Goal: Task Accomplishment & Management: Manage account settings

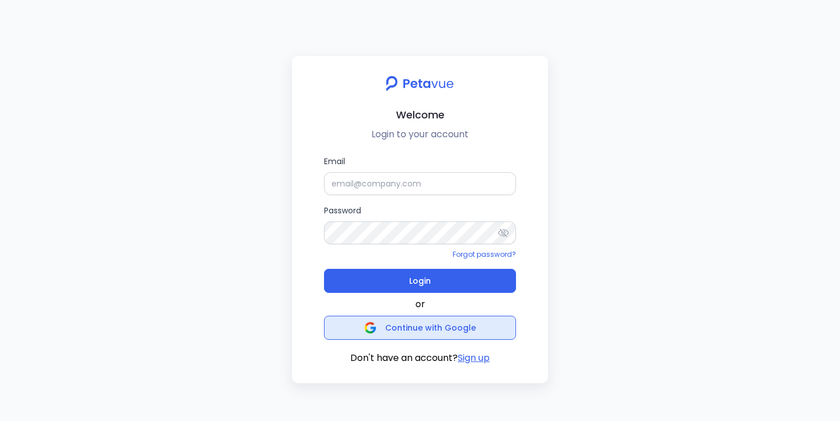
click at [497, 330] on button "Continue with Google" at bounding box center [420, 328] width 192 height 24
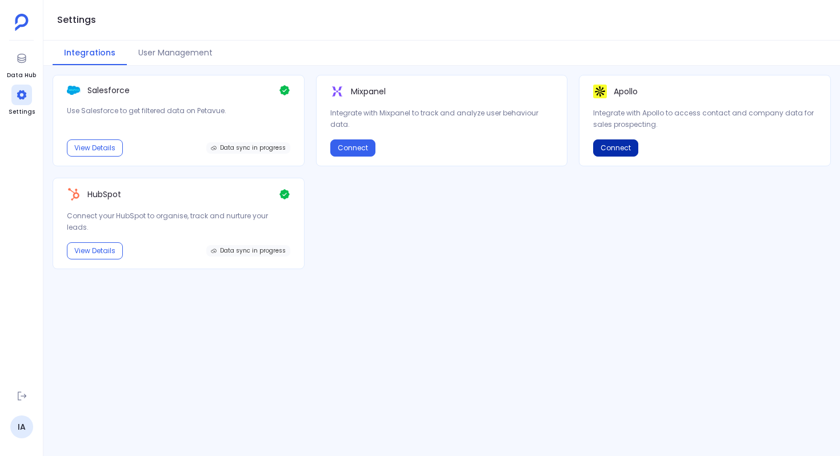
click at [613, 146] on button "Connect" at bounding box center [615, 147] width 45 height 17
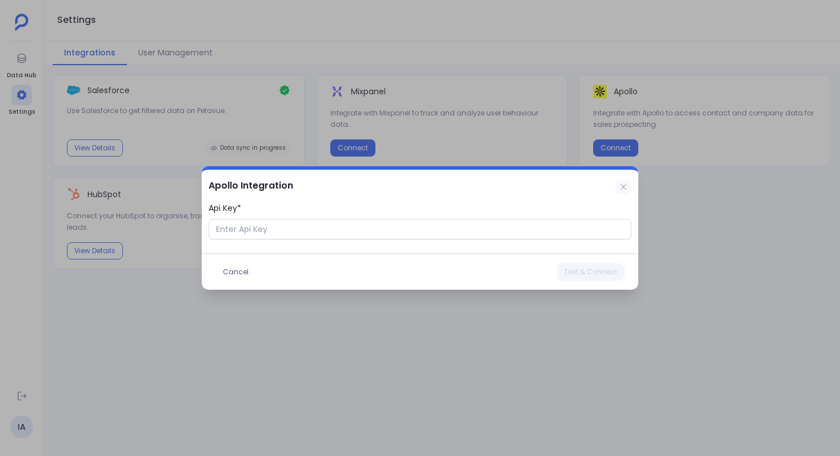
click at [622, 189] on icon at bounding box center [624, 187] width 6 height 6
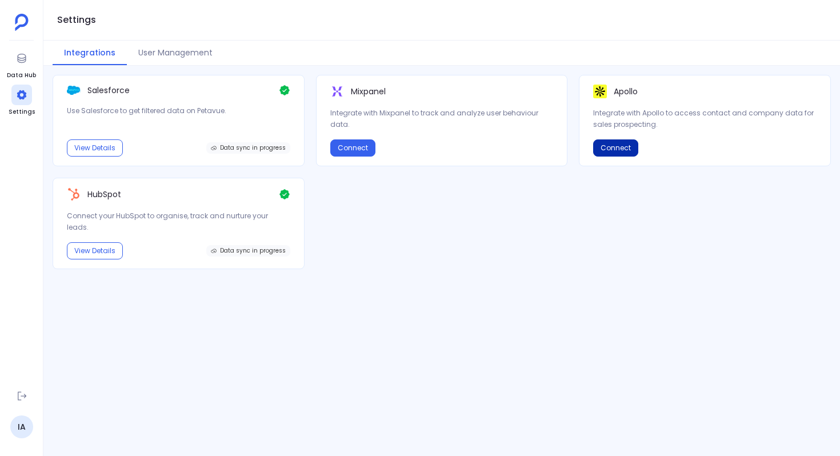
click at [615, 148] on button "Connect" at bounding box center [615, 147] width 45 height 17
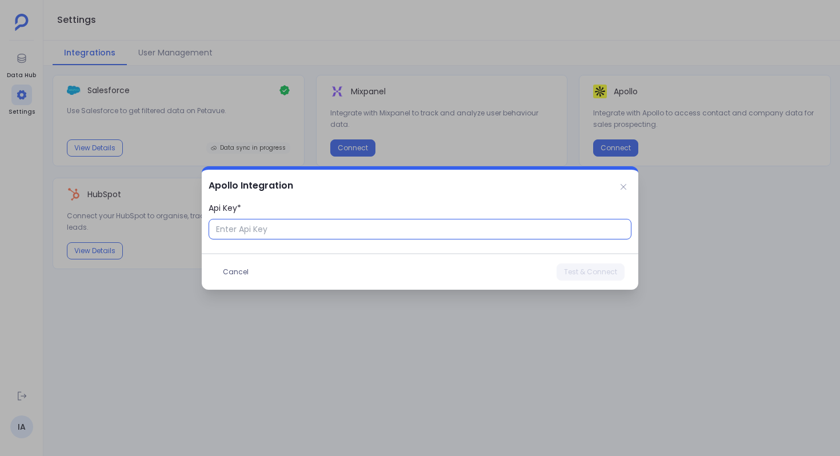
click at [376, 233] on input "Api Key*" at bounding box center [420, 229] width 423 height 21
paste input "text"
type input "1dCjQ8m2Vu189IbCdNdtLA"
click at [577, 272] on span "Test & Connect" at bounding box center [590, 272] width 53 height 9
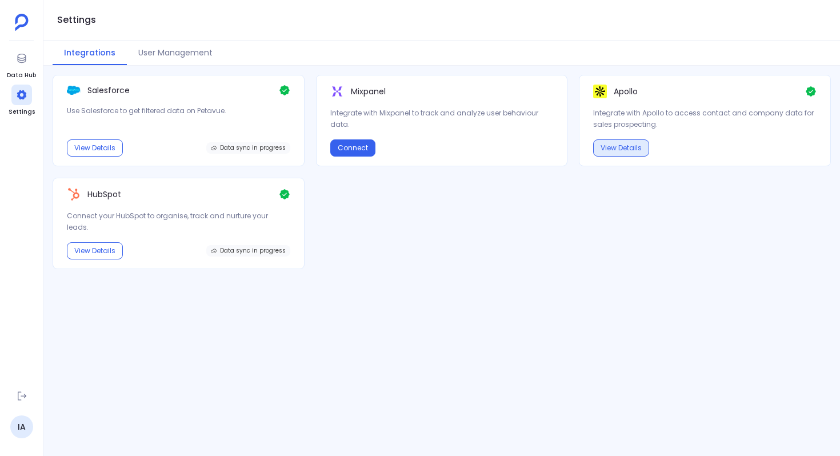
click at [632, 155] on button "View Details" at bounding box center [621, 147] width 56 height 17
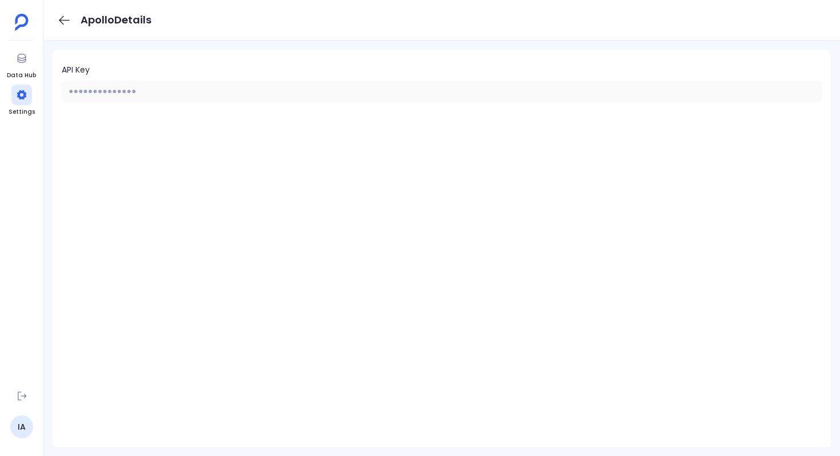
click at [61, 19] on icon at bounding box center [64, 19] width 11 height 9
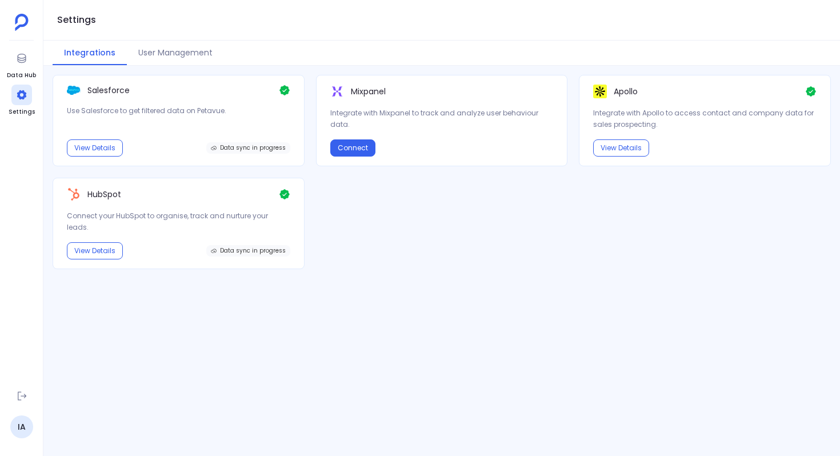
click at [649, 229] on div "Salesforce Use Salesforce to get filtered data on Petavue. View Details Data sy…" at bounding box center [442, 172] width 779 height 194
click at [633, 150] on button "View Details" at bounding box center [621, 147] width 56 height 17
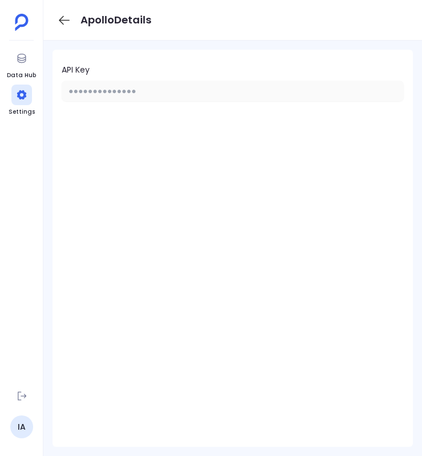
click at [64, 19] on icon at bounding box center [64, 20] width 14 height 14
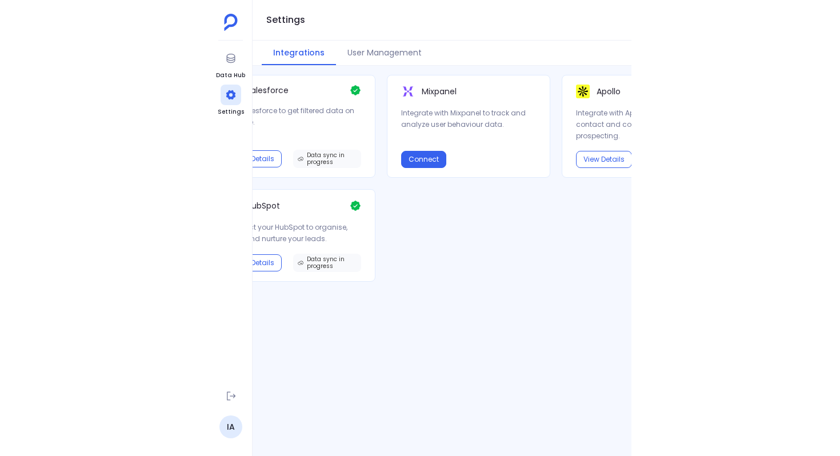
scroll to position [0, 154]
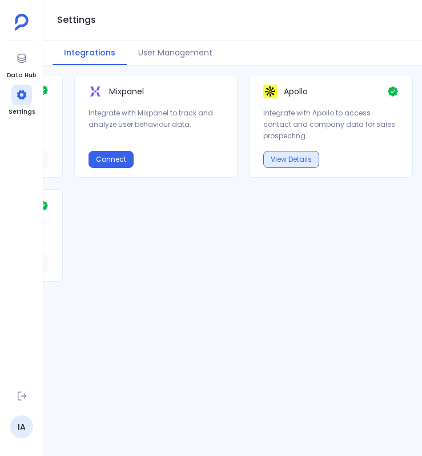
click at [294, 162] on button "View Details" at bounding box center [292, 159] width 56 height 17
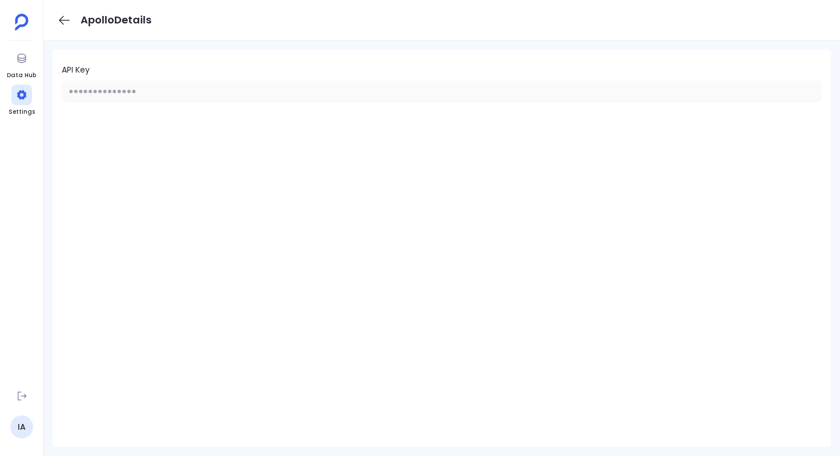
click at [66, 21] on icon at bounding box center [64, 20] width 14 height 14
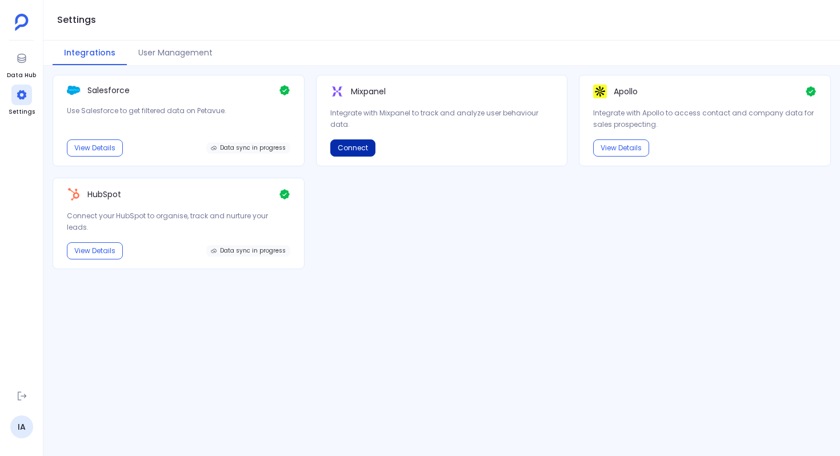
click at [359, 149] on button "Connect" at bounding box center [352, 147] width 45 height 17
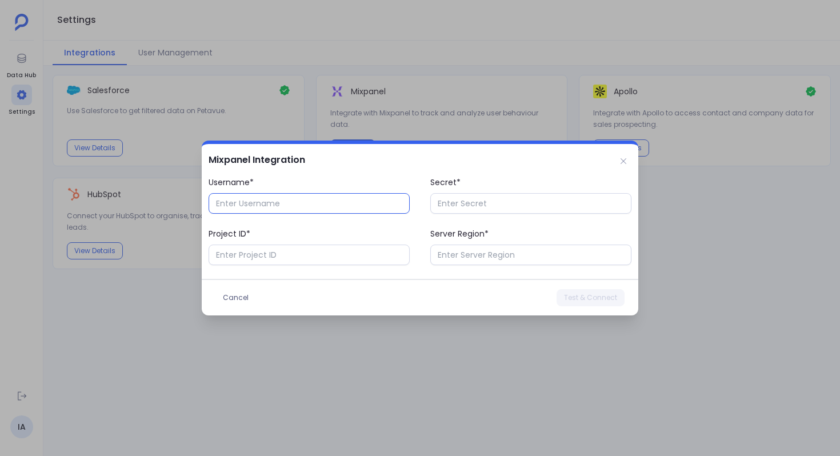
click at [366, 209] on input "Username*" at bounding box center [309, 203] width 201 height 21
paste input "text"
type input "Petavue.4dcb9d.mp-service-account"
click at [479, 209] on input "Secret*" at bounding box center [530, 203] width 201 height 21
paste input "text"
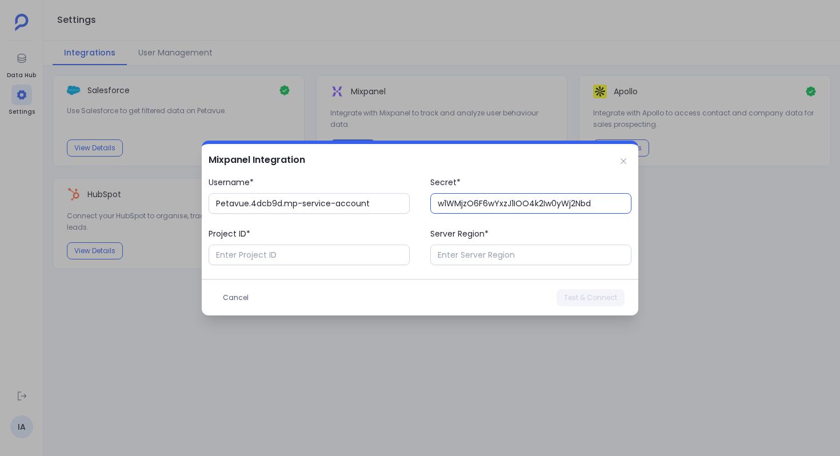
type input "w1WMjzO6F6wYxzJ1IOO4k2Iw0yWj2Nbd"
click at [347, 255] on input "Project ID*" at bounding box center [309, 255] width 201 height 21
paste input "text"
type input "3835603"
click at [472, 256] on input "Server Region*" at bounding box center [530, 255] width 201 height 21
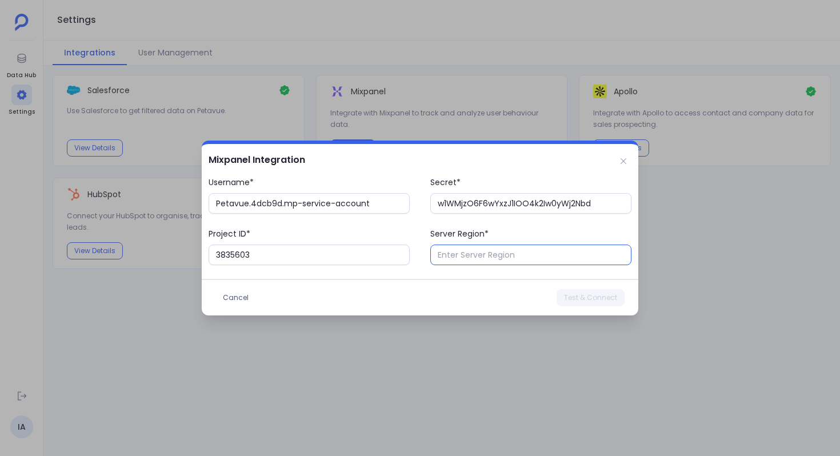
paste input "US"
type input "US"
click at [573, 299] on span "Test & Connect" at bounding box center [590, 297] width 53 height 9
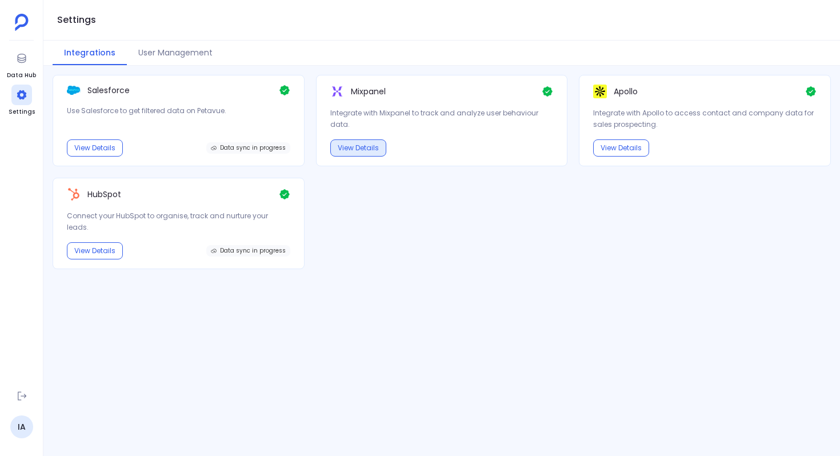
click at [364, 147] on button "View Details" at bounding box center [358, 147] width 56 height 17
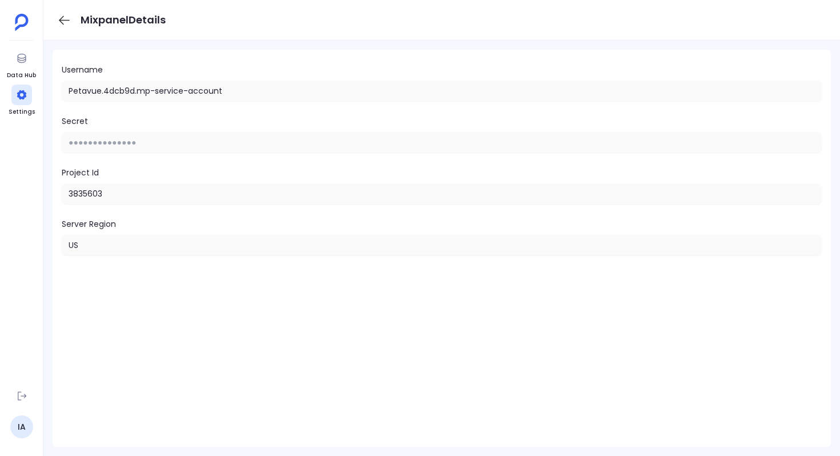
click at [63, 19] on icon at bounding box center [64, 19] width 11 height 9
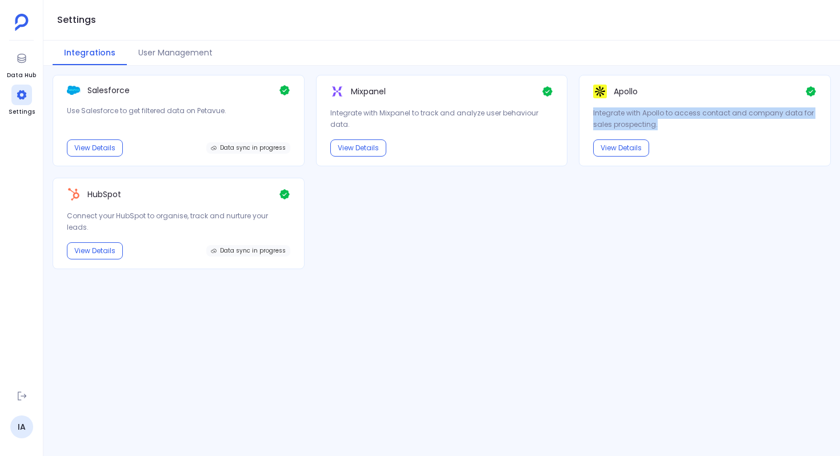
drag, startPoint x: 657, startPoint y: 126, endPoint x: 591, endPoint y: 115, distance: 67.2
click at [591, 115] on div "Apollo Integrate with Apollo to access contact and company data for sales prosp…" at bounding box center [705, 120] width 252 height 91
drag, startPoint x: 594, startPoint y: 114, endPoint x: 659, endPoint y: 123, distance: 65.2
click at [659, 122] on p "Integrate with Apollo to access contact and company data for sales prospecting." at bounding box center [705, 118] width 224 height 23
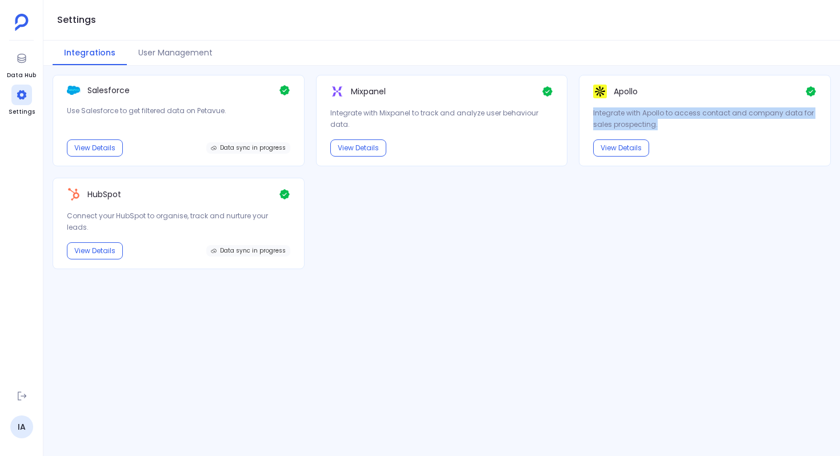
copy p "Integrate with Apollo to access contact and company data for sales prospecting."
